Goal: Information Seeking & Learning: Learn about a topic

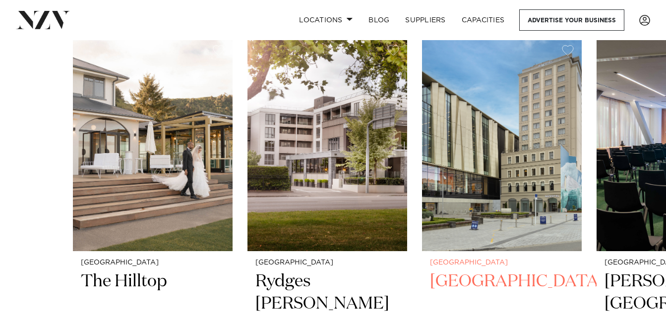
scroll to position [397, 0]
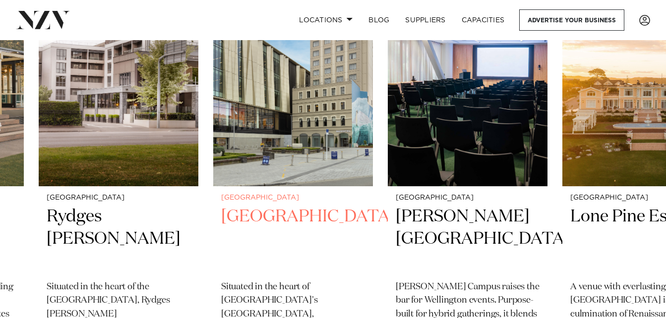
click at [292, 166] on img "3 / 49" at bounding box center [293, 79] width 160 height 214
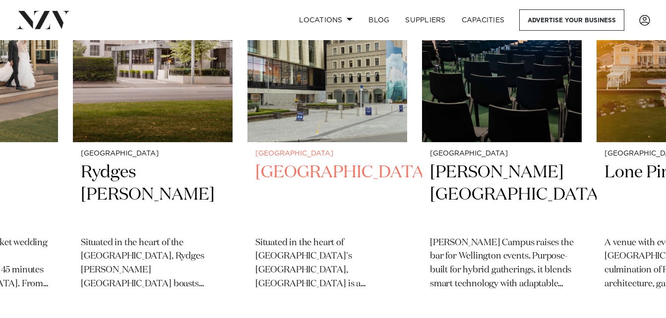
scroll to position [347, 0]
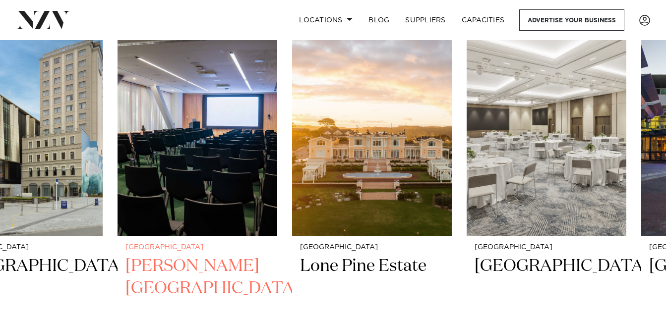
click at [177, 156] on img "4 / 49" at bounding box center [198, 129] width 160 height 214
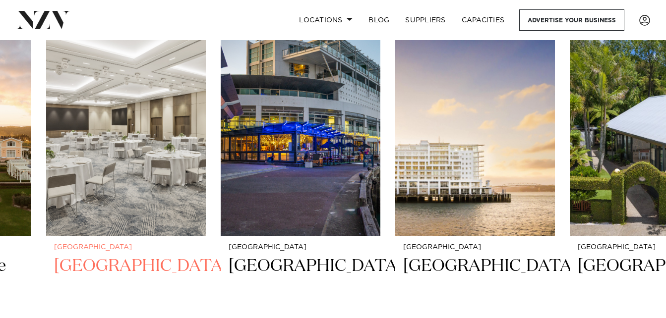
click at [73, 166] on img "6 / 49" at bounding box center [126, 129] width 160 height 214
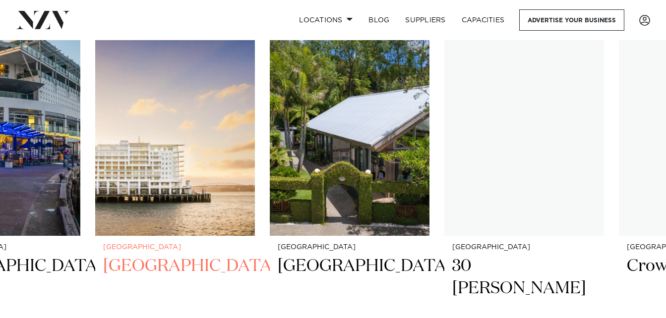
click at [164, 201] on img "8 / 49" at bounding box center [175, 129] width 160 height 214
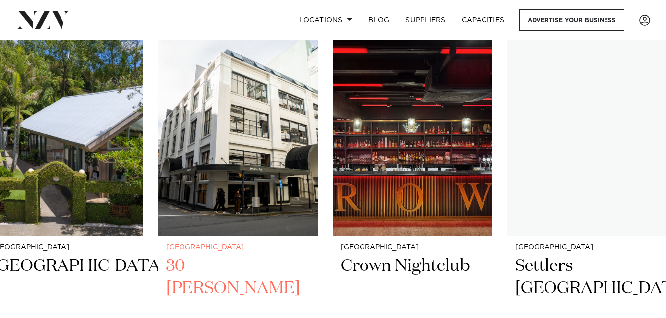
click at [235, 199] on img "10 / 49" at bounding box center [238, 129] width 160 height 214
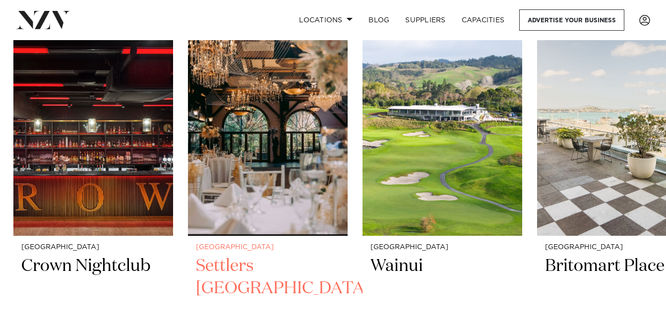
click at [261, 198] on img "12 / 49" at bounding box center [268, 129] width 160 height 214
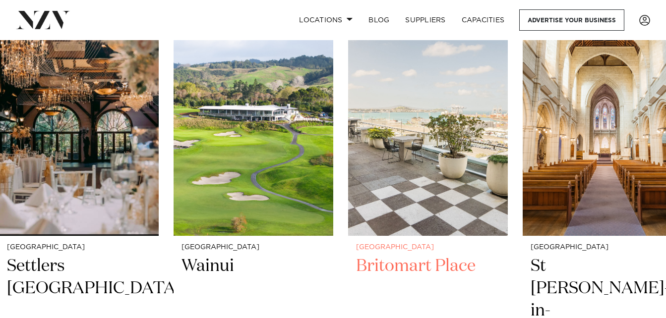
click at [362, 187] on img "14 / 49" at bounding box center [428, 129] width 160 height 214
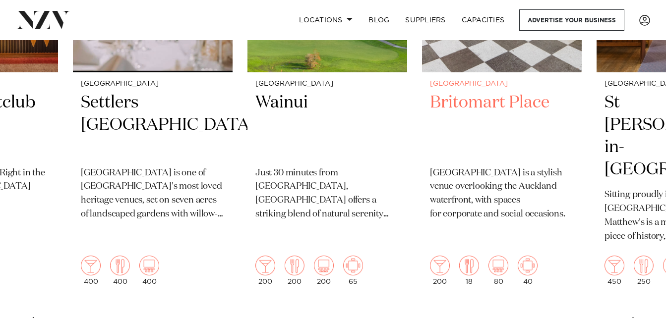
scroll to position [546, 0]
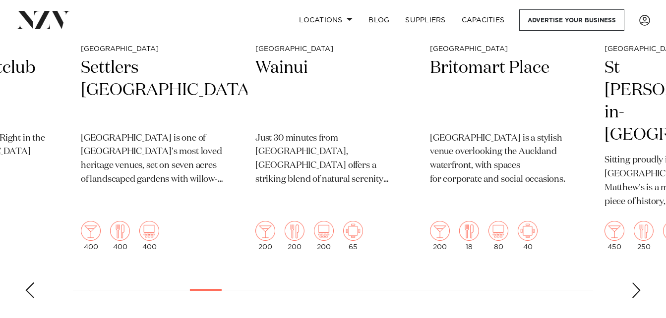
click at [635, 283] on div "Next slide" at bounding box center [636, 291] width 10 height 16
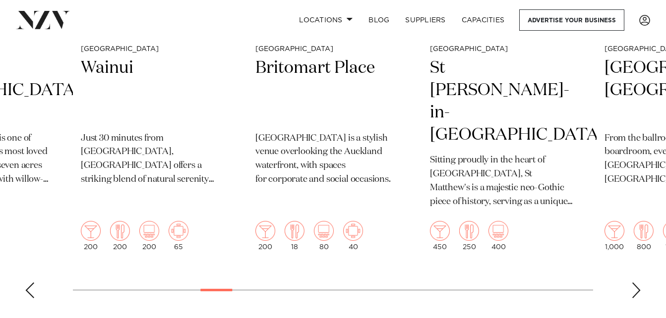
click at [637, 283] on div "Next slide" at bounding box center [636, 291] width 10 height 16
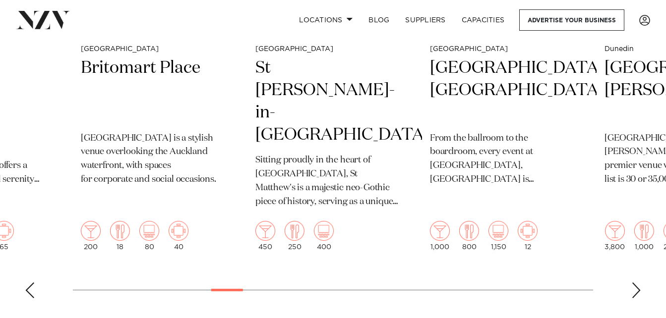
click at [631, 270] on swiper-container "Christchurch The Hilltop The Hilltop is an upmarket wedding and event space on …" at bounding box center [333, 64] width 666 height 483
click at [633, 283] on div "Next slide" at bounding box center [636, 291] width 10 height 16
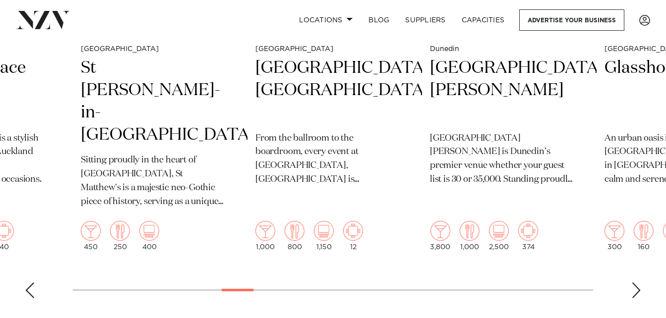
scroll to position [595, 0]
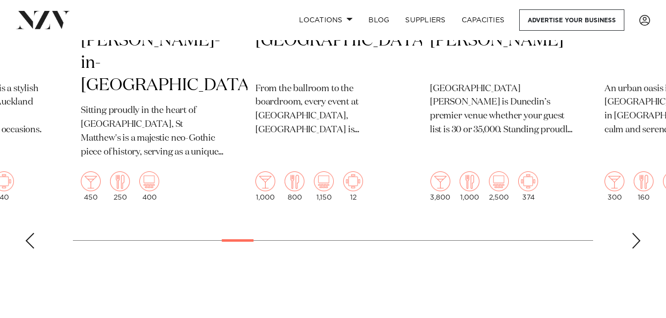
click at [637, 233] on div "Next slide" at bounding box center [636, 241] width 10 height 16
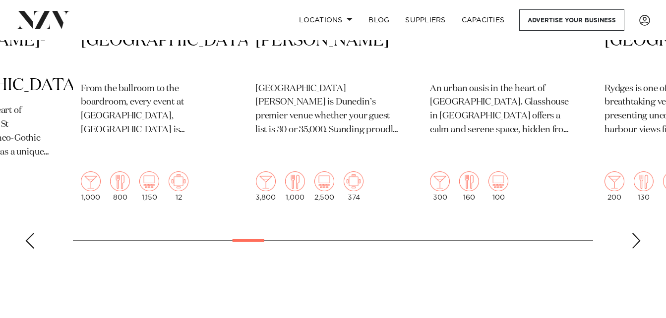
click at [637, 233] on div "Next slide" at bounding box center [636, 241] width 10 height 16
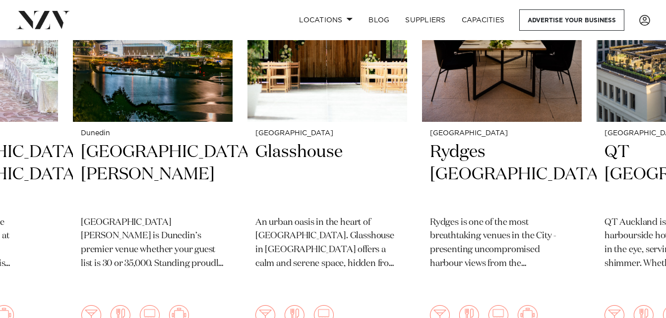
scroll to position [496, 0]
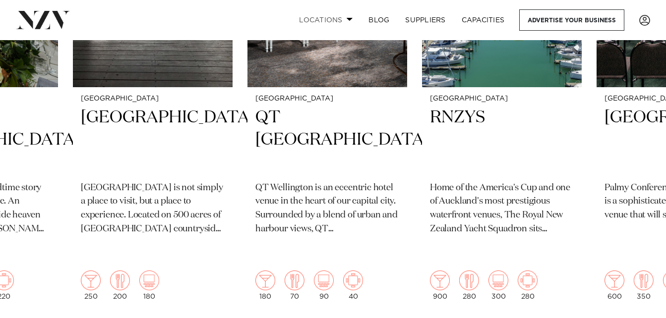
click at [326, 20] on link "Locations" at bounding box center [325, 19] width 69 height 21
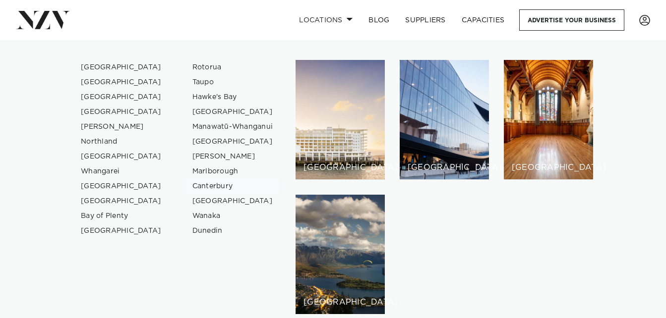
click at [216, 185] on link "Canterbury" at bounding box center [232, 186] width 97 height 15
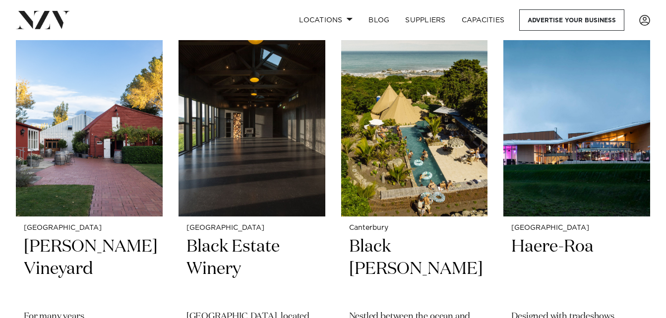
scroll to position [446, 0]
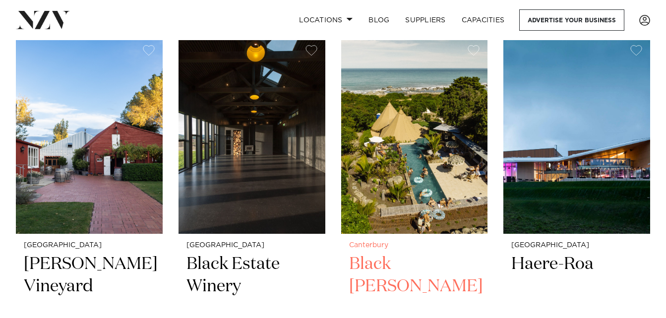
click at [468, 151] on img at bounding box center [414, 135] width 147 height 197
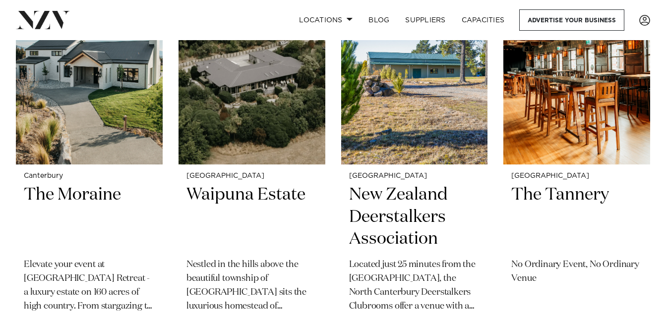
scroll to position [1289, 0]
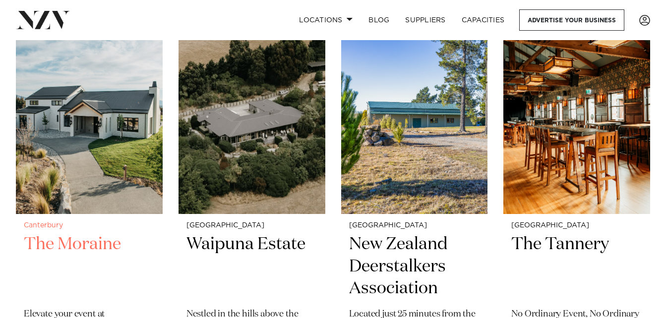
click at [122, 110] on img at bounding box center [89, 115] width 147 height 197
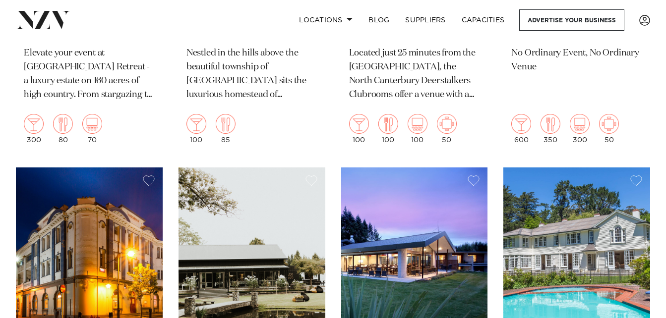
scroll to position [1637, 0]
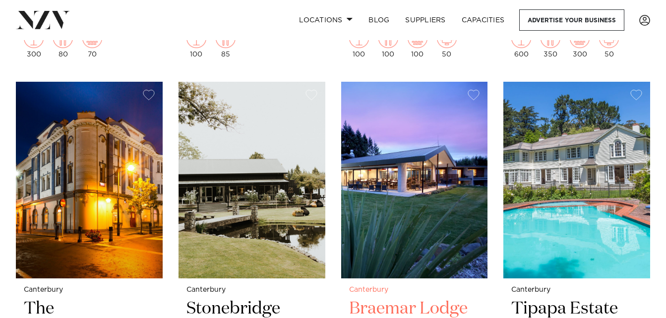
click at [447, 184] on img at bounding box center [414, 180] width 147 height 197
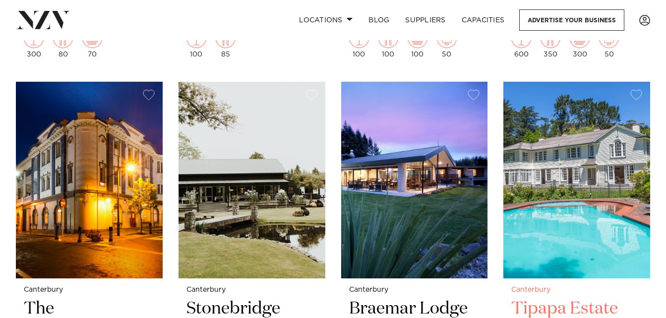
click at [615, 192] on img at bounding box center [576, 180] width 147 height 197
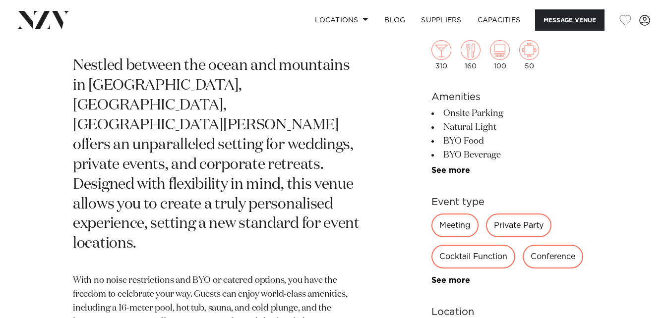
scroll to position [496, 0]
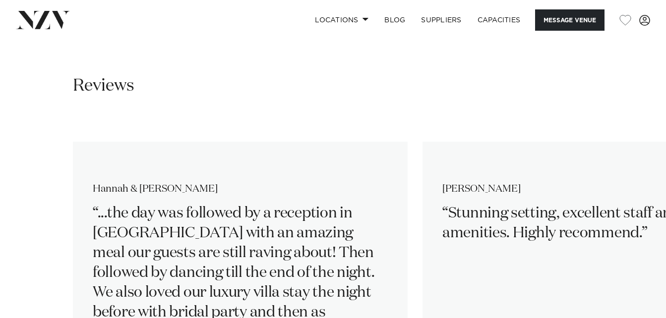
scroll to position [1488, 0]
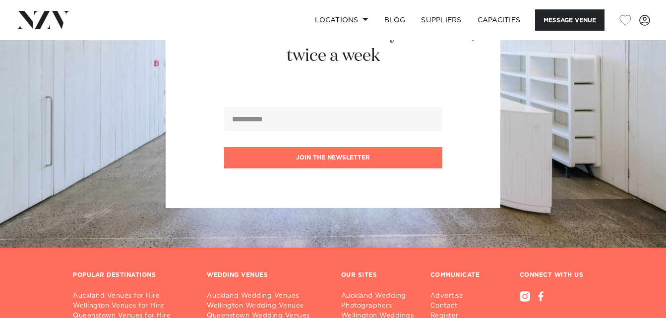
scroll to position [1141, 0]
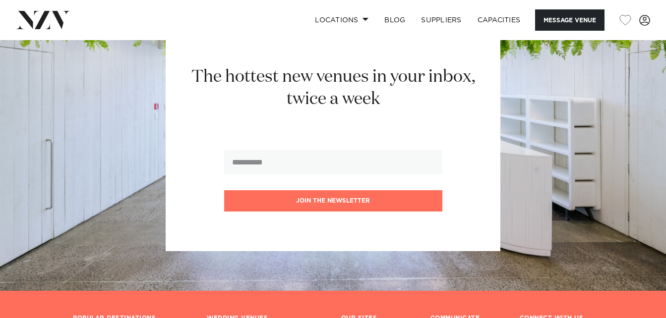
scroll to position [1141, 0]
